Goal: Information Seeking & Learning: Check status

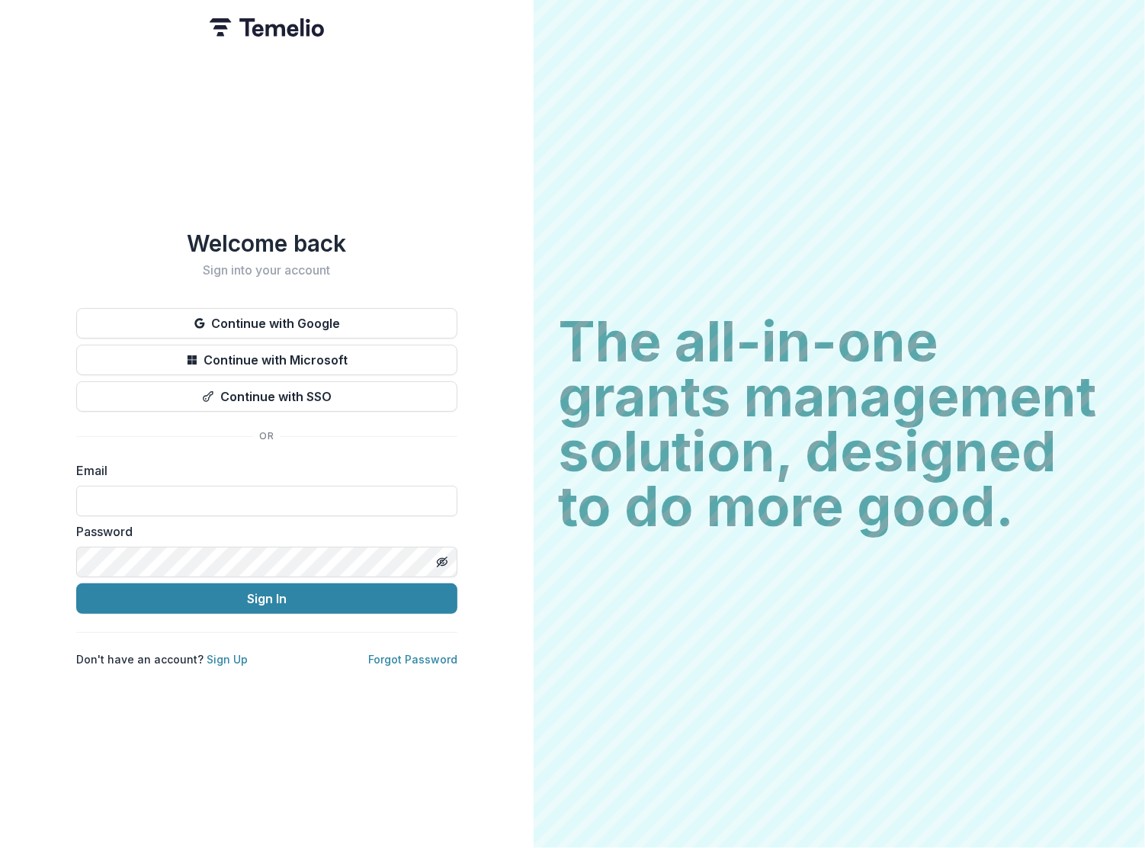
type input "**********"
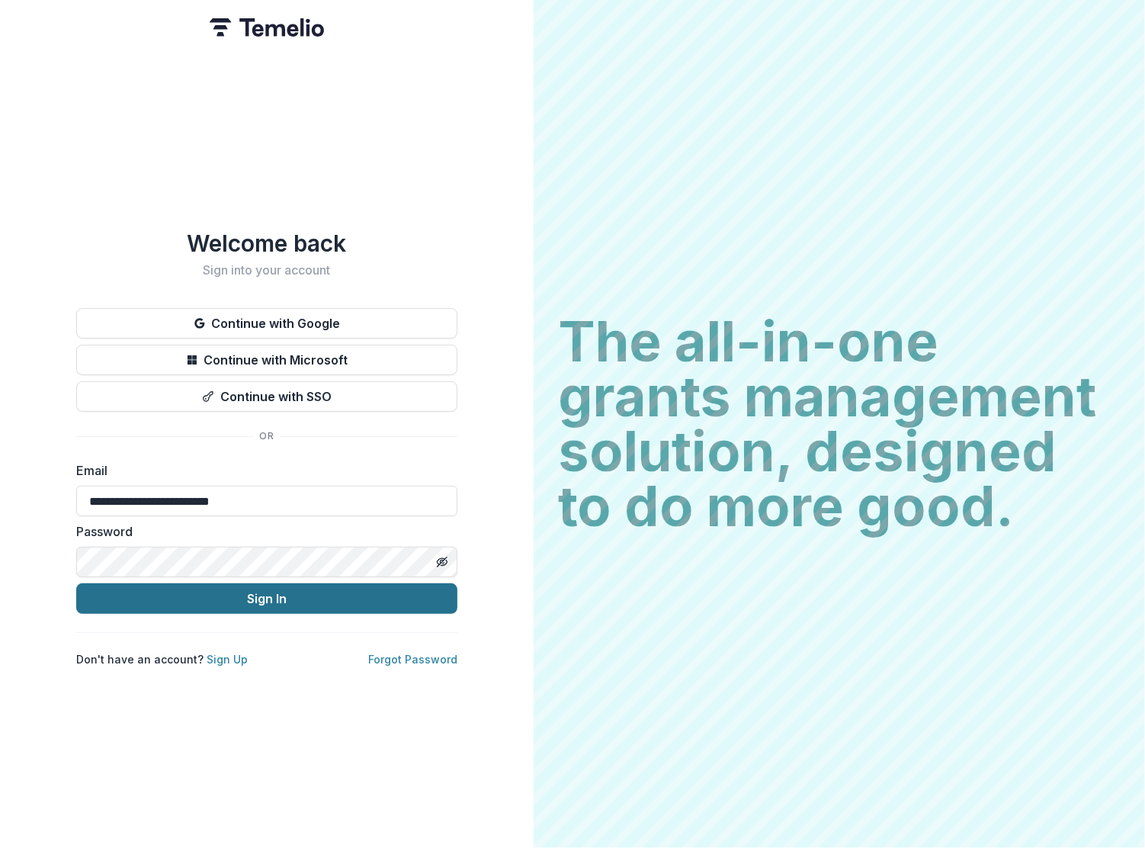
click at [195, 594] on button "Sign In" at bounding box center [266, 598] width 381 height 30
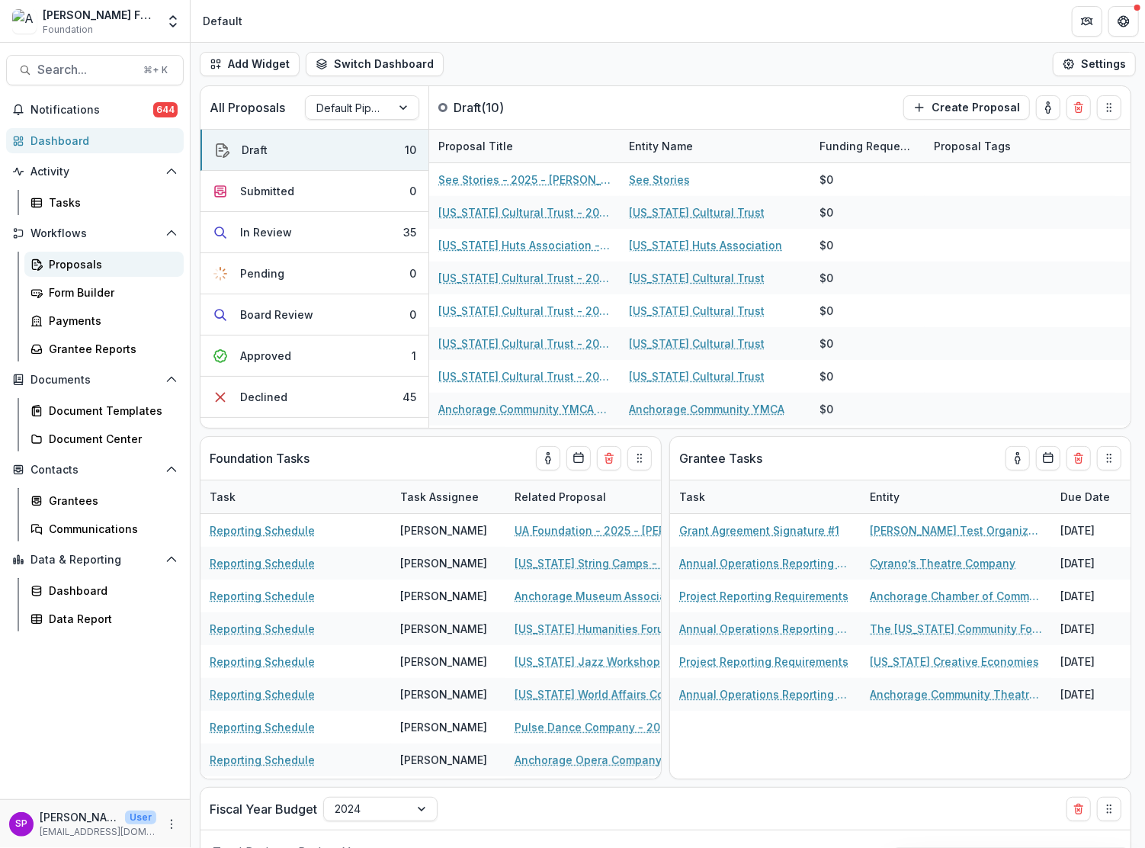
click at [64, 260] on div "Proposals" at bounding box center [110, 264] width 123 height 16
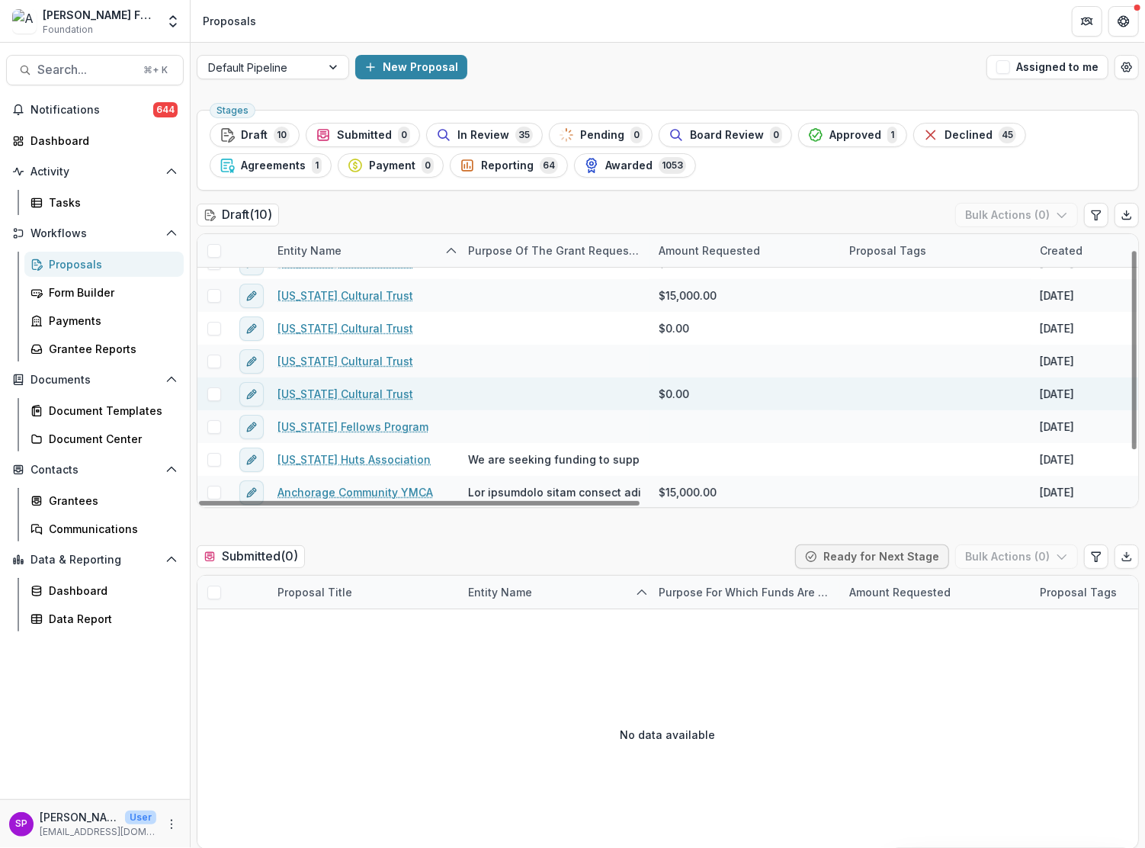
scroll to position [32, 0]
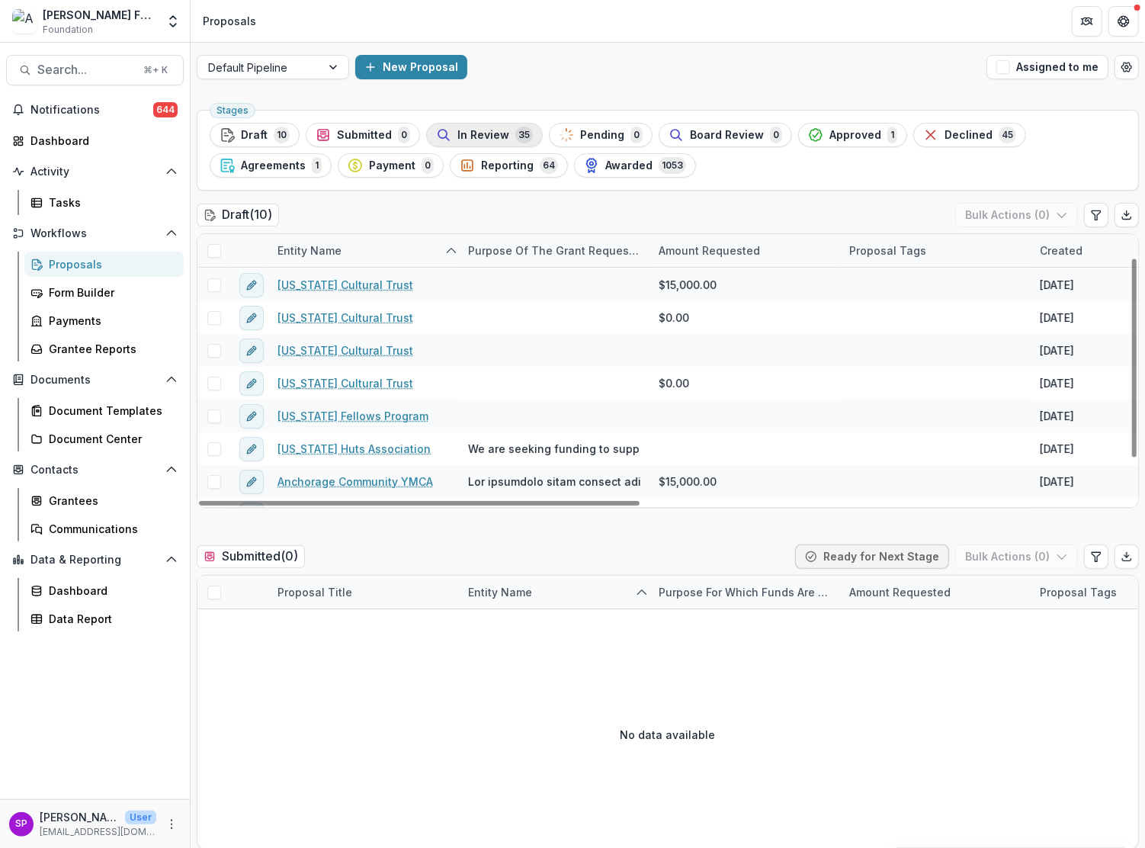
click at [476, 136] on span "In Review" at bounding box center [483, 135] width 52 height 13
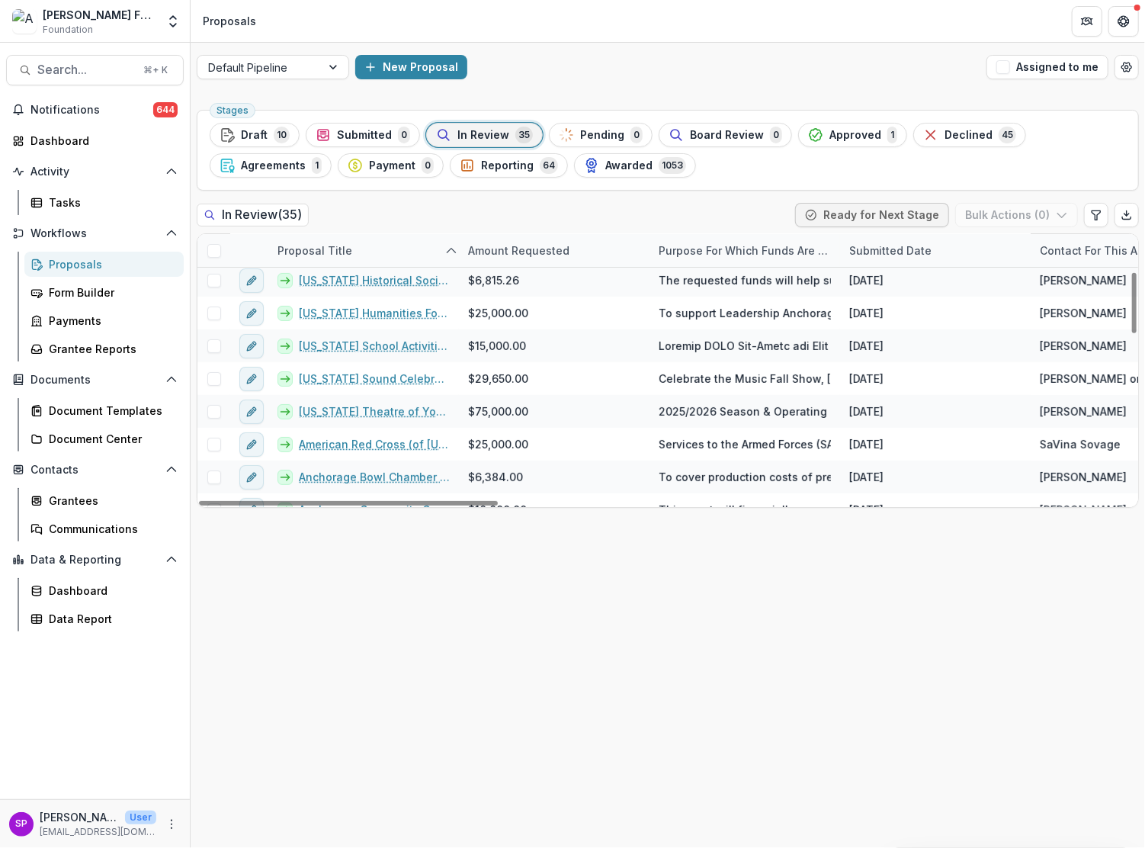
scroll to position [173, 0]
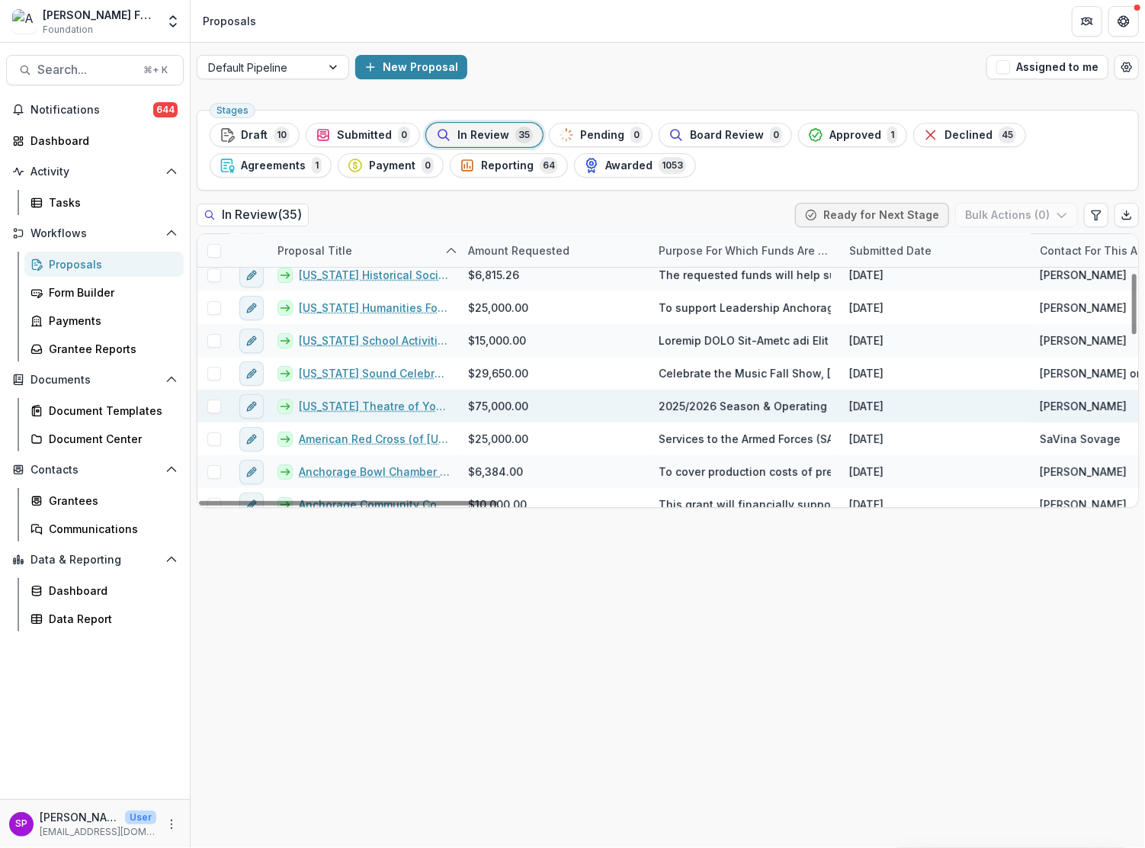
click at [388, 409] on link "[US_STATE] Theatre of Youth - 2025 - [PERSON_NAME] Foundation Grant Application" at bounding box center [374, 406] width 151 height 16
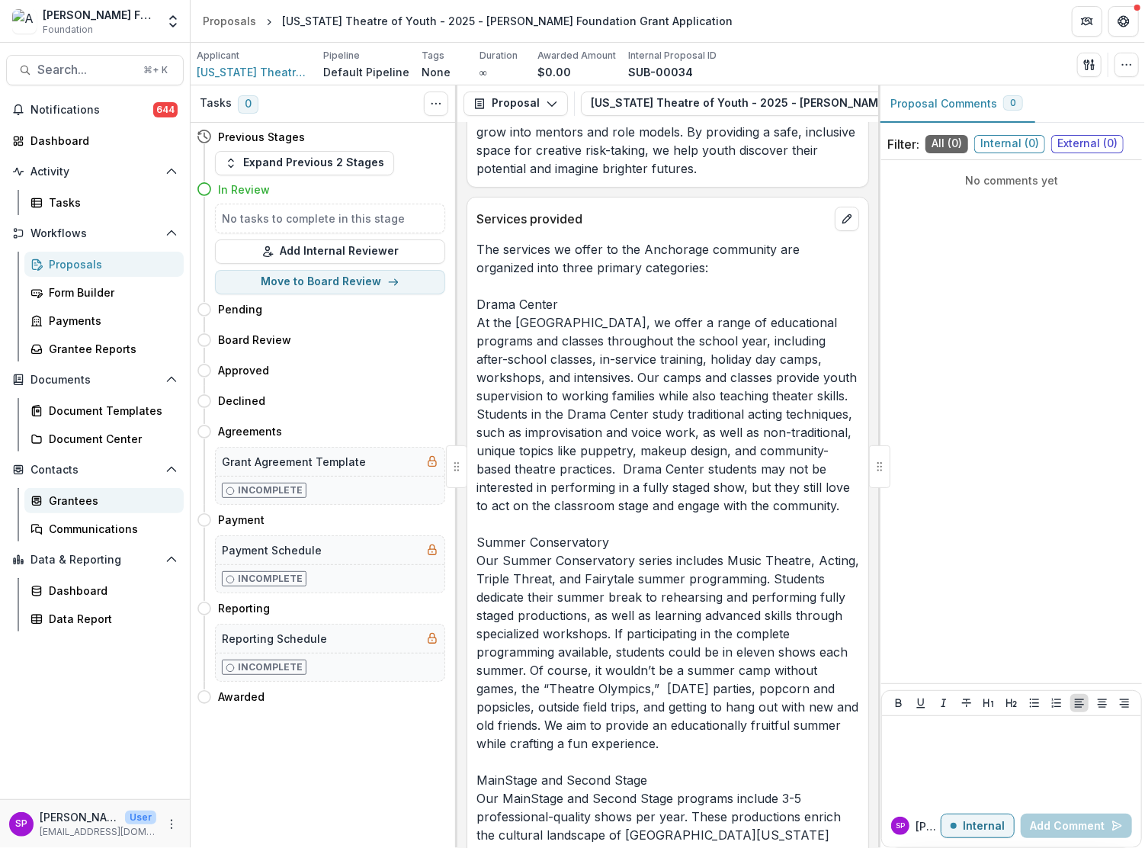
scroll to position [3259, 0]
click at [120, 266] on div "Proposals" at bounding box center [110, 264] width 123 height 16
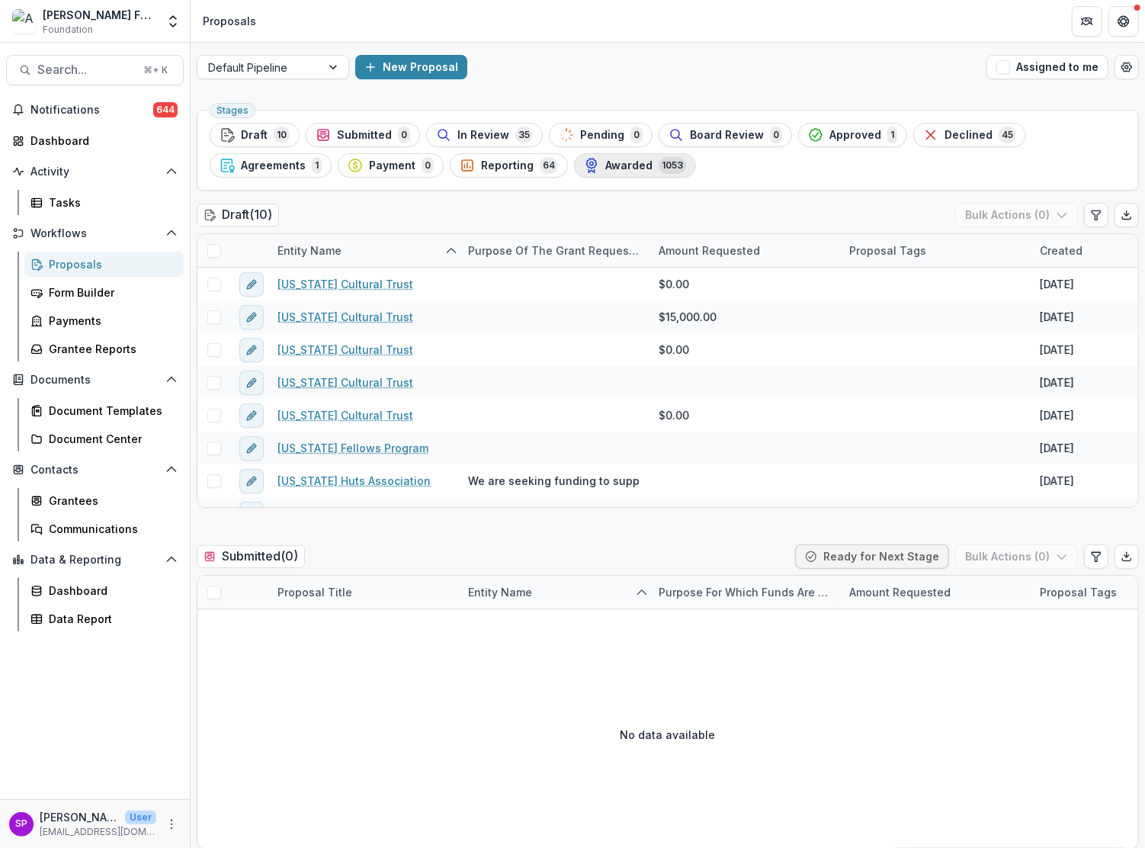
click at [641, 165] on span "Awarded" at bounding box center [628, 165] width 47 height 13
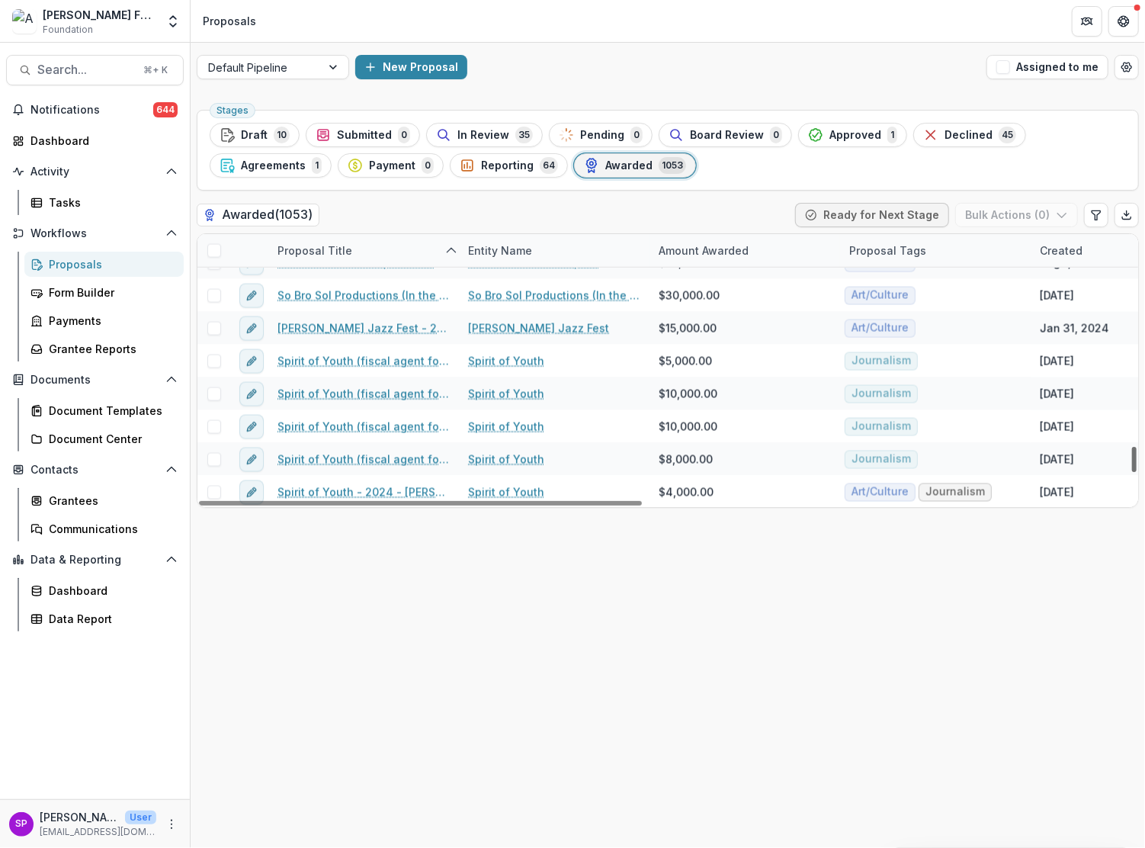
scroll to position [30960, 0]
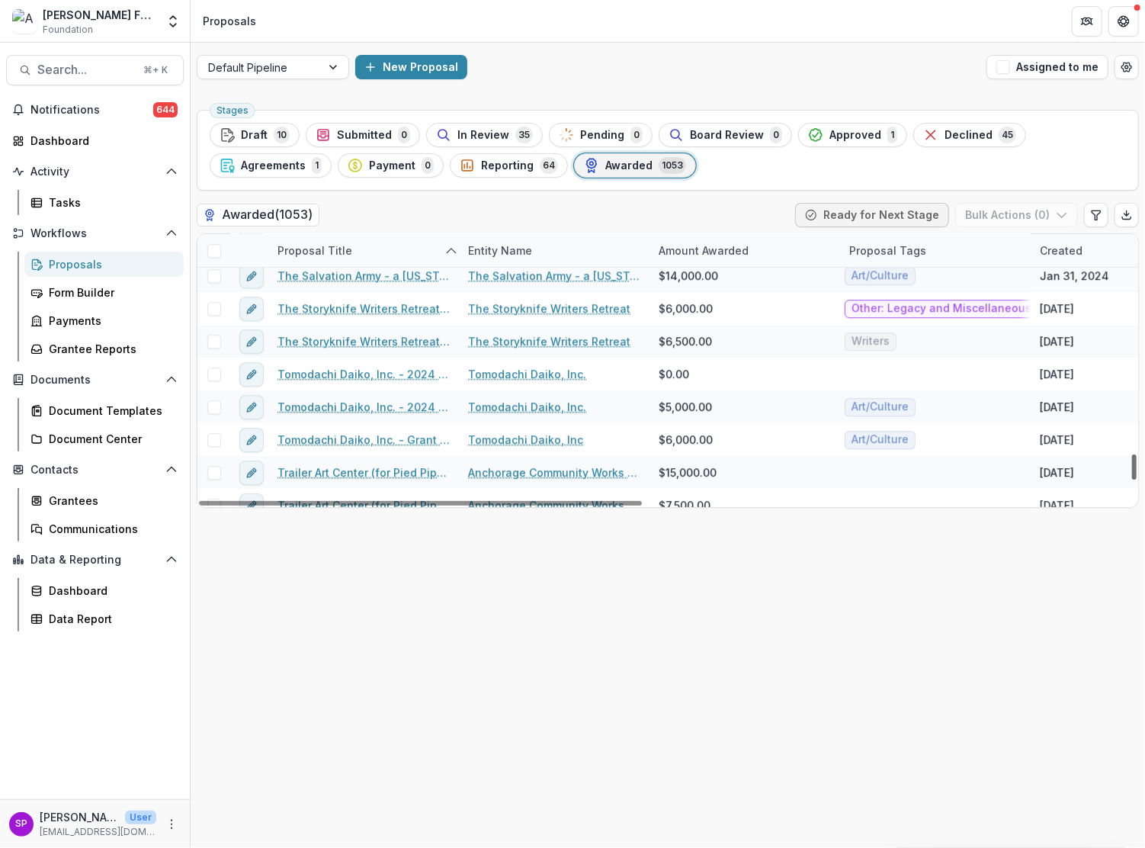
drag, startPoint x: 1135, startPoint y: 252, endPoint x: 1134, endPoint y: 467, distance: 215.0
click at [1134, 467] on div at bounding box center [1134, 466] width 5 height 25
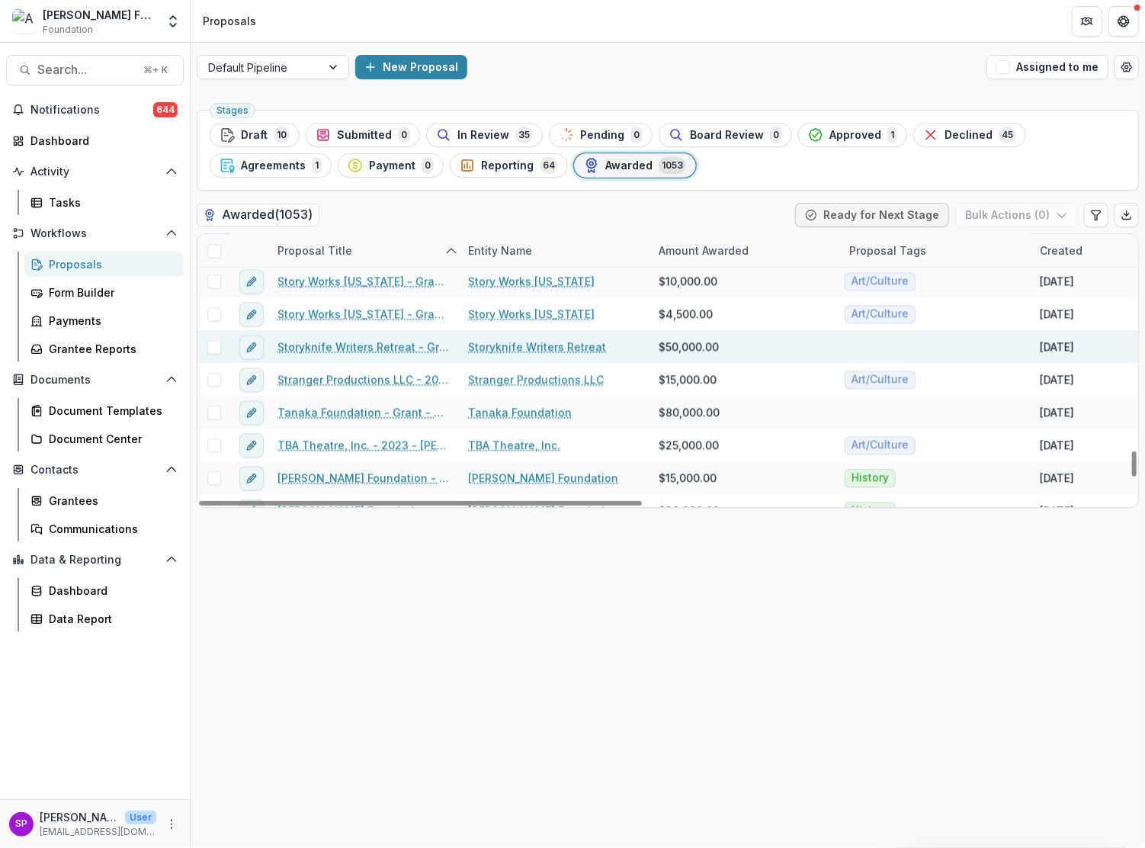
scroll to position [31271, 0]
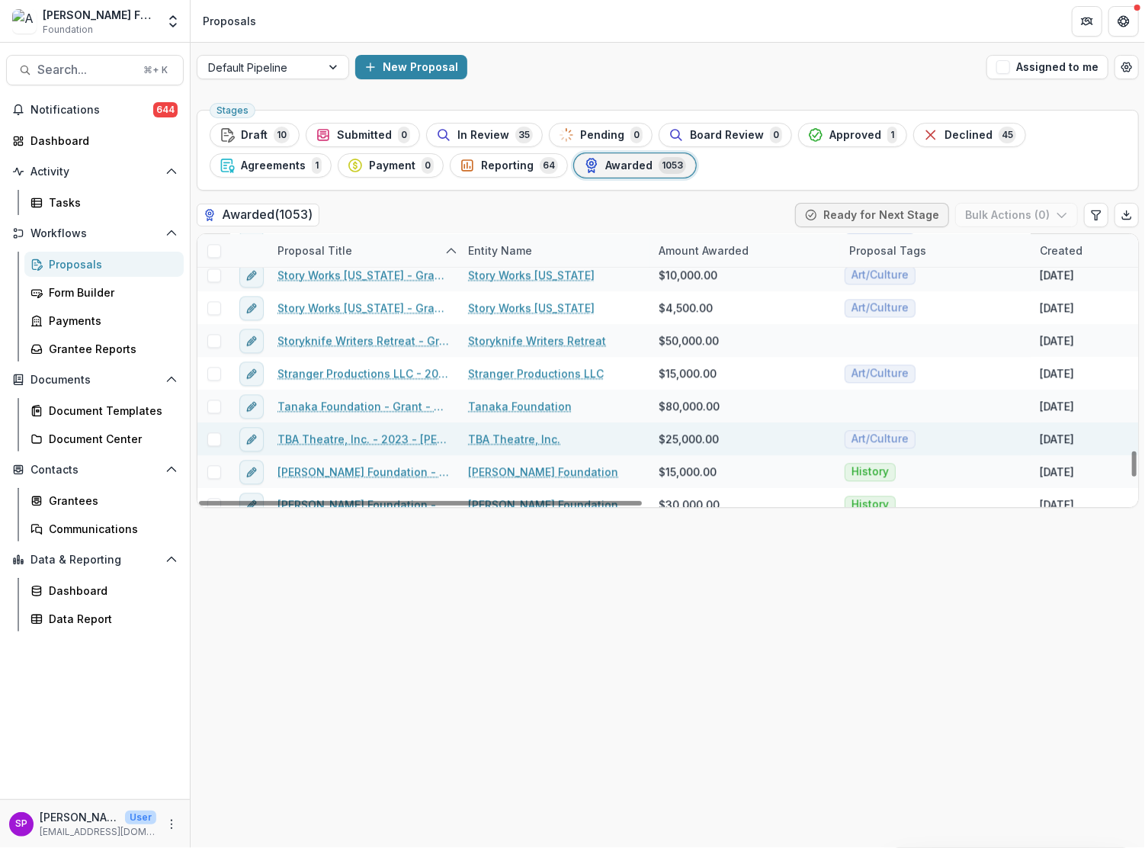
click at [358, 441] on link "TBA Theatre, Inc. - 2023 - [PERSON_NAME] Foundation Grant Application" at bounding box center [363, 439] width 172 height 16
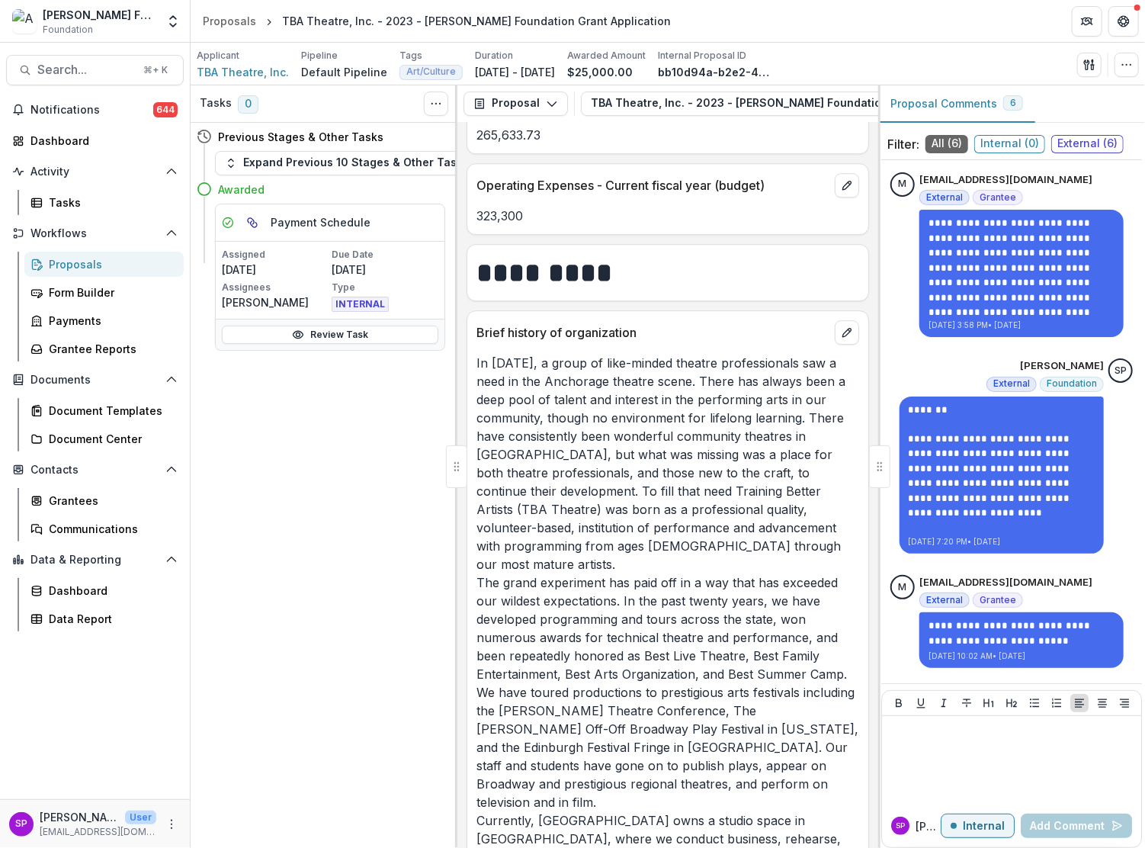
scroll to position [2461, 0]
click at [63, 263] on div "Proposals" at bounding box center [110, 264] width 123 height 16
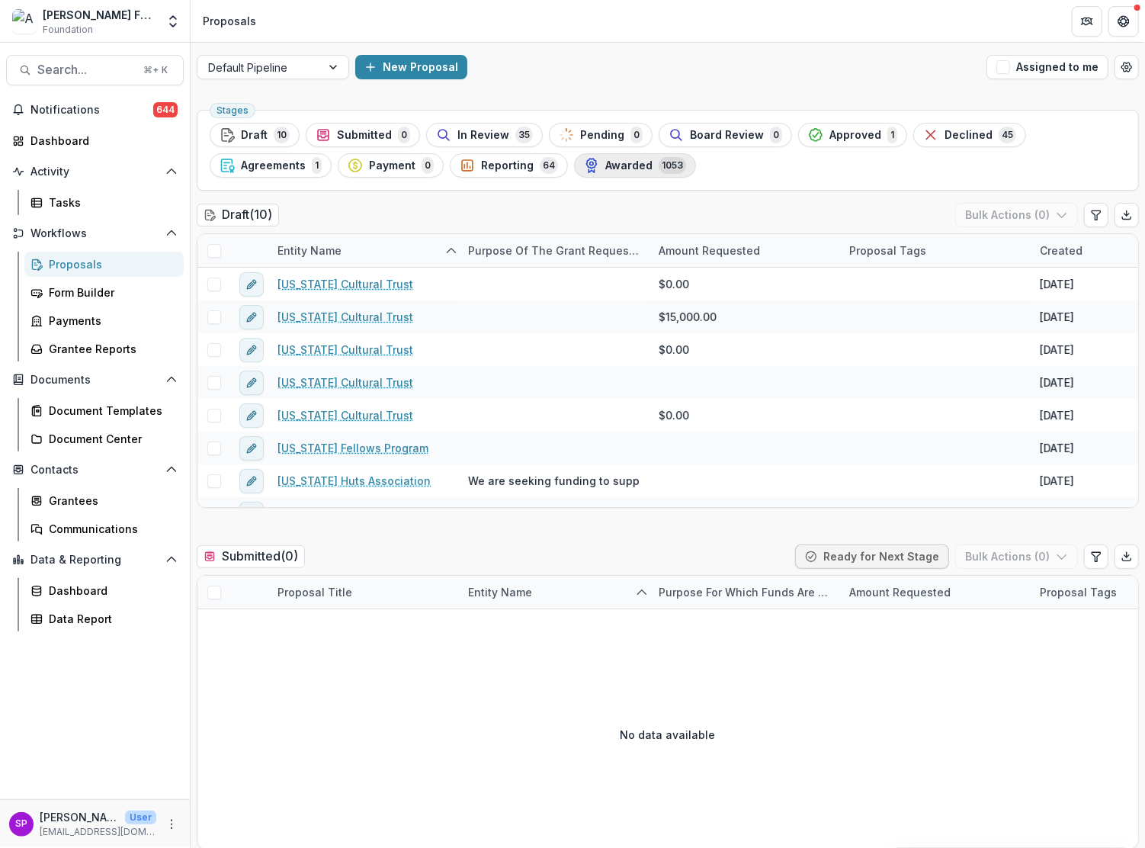
click at [627, 169] on span "Awarded" at bounding box center [628, 165] width 47 height 13
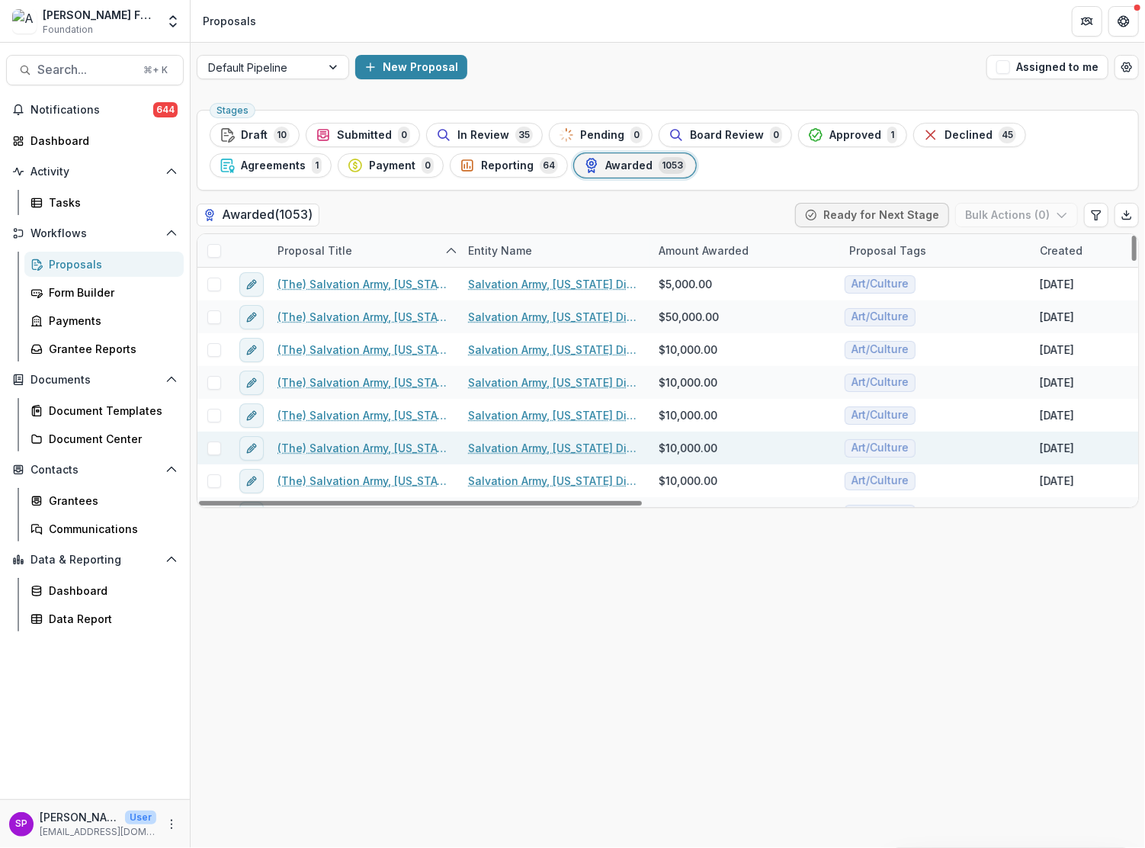
click at [1134, 461] on div "[DATE]" at bounding box center [1126, 447] width 191 height 33
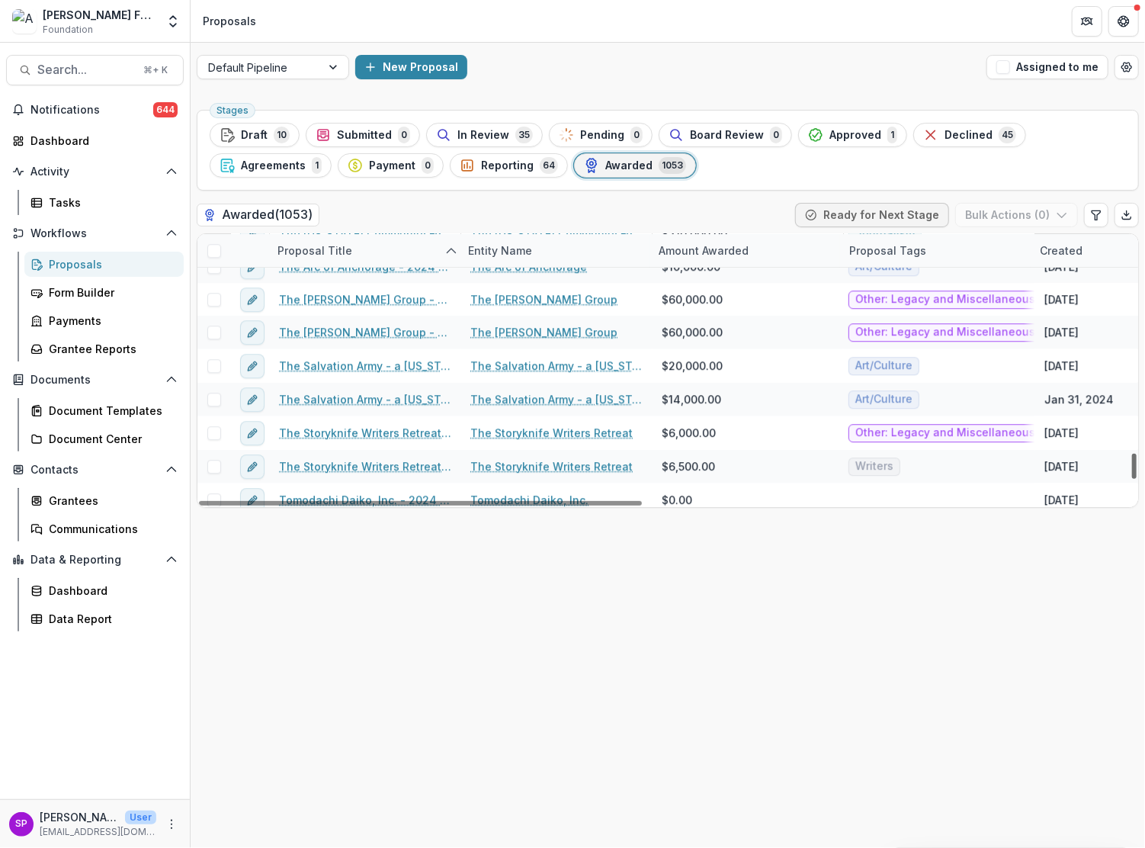
scroll to position [31638, 0]
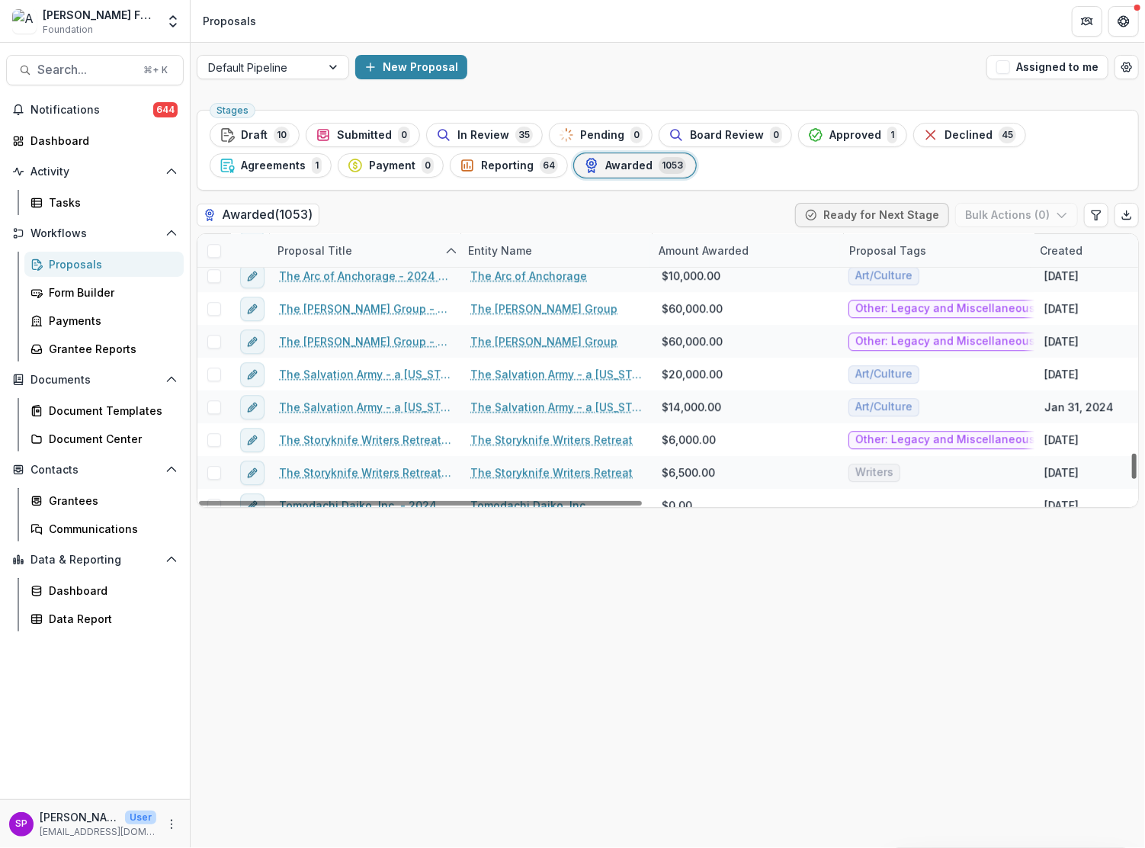
drag, startPoint x: 1132, startPoint y: 252, endPoint x: 1136, endPoint y: 470, distance: 218.1
click at [1136, 470] on div at bounding box center [1134, 466] width 5 height 25
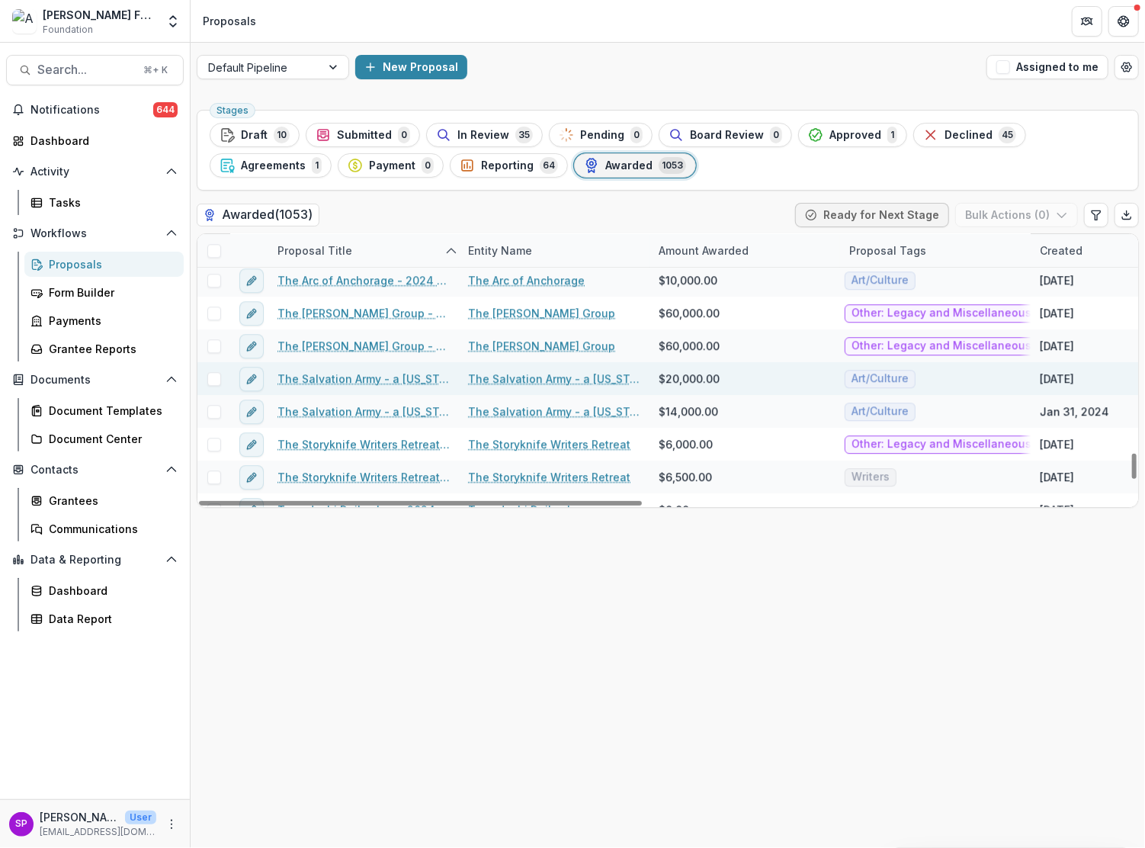
scroll to position [31627, 3]
